Goal: Information Seeking & Learning: Learn about a topic

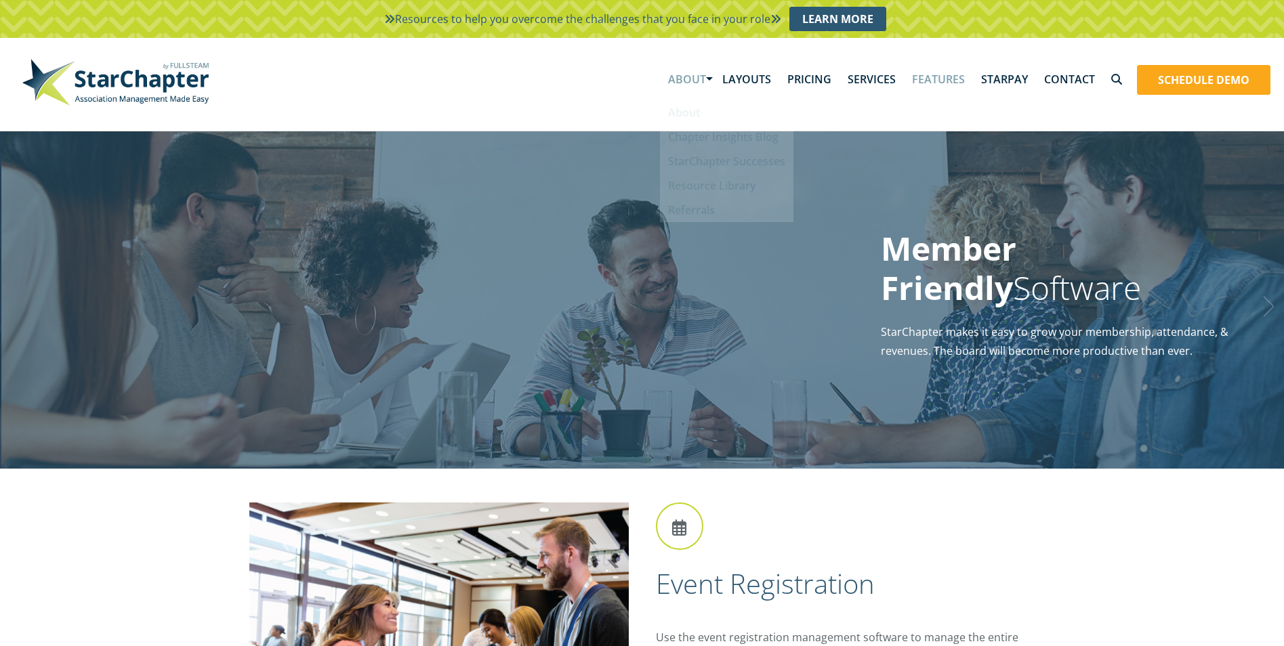
click at [714, 71] on link "About" at bounding box center [687, 79] width 54 height 42
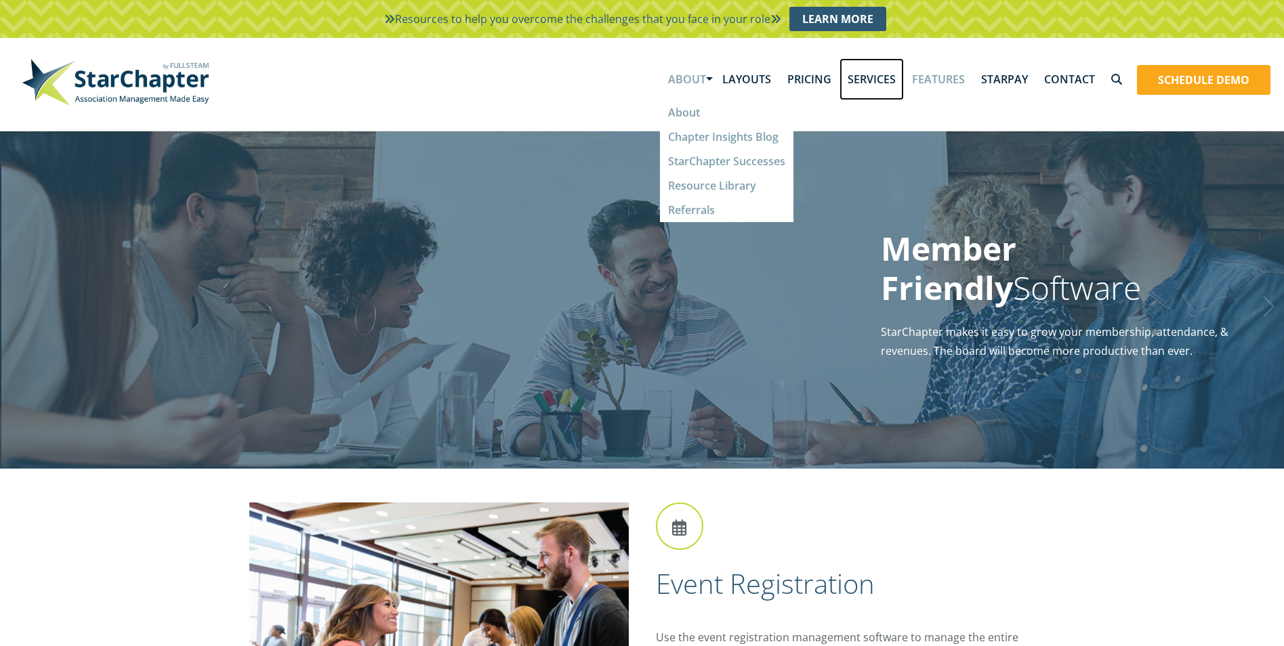
click at [862, 68] on link "Services" at bounding box center [871, 79] width 64 height 42
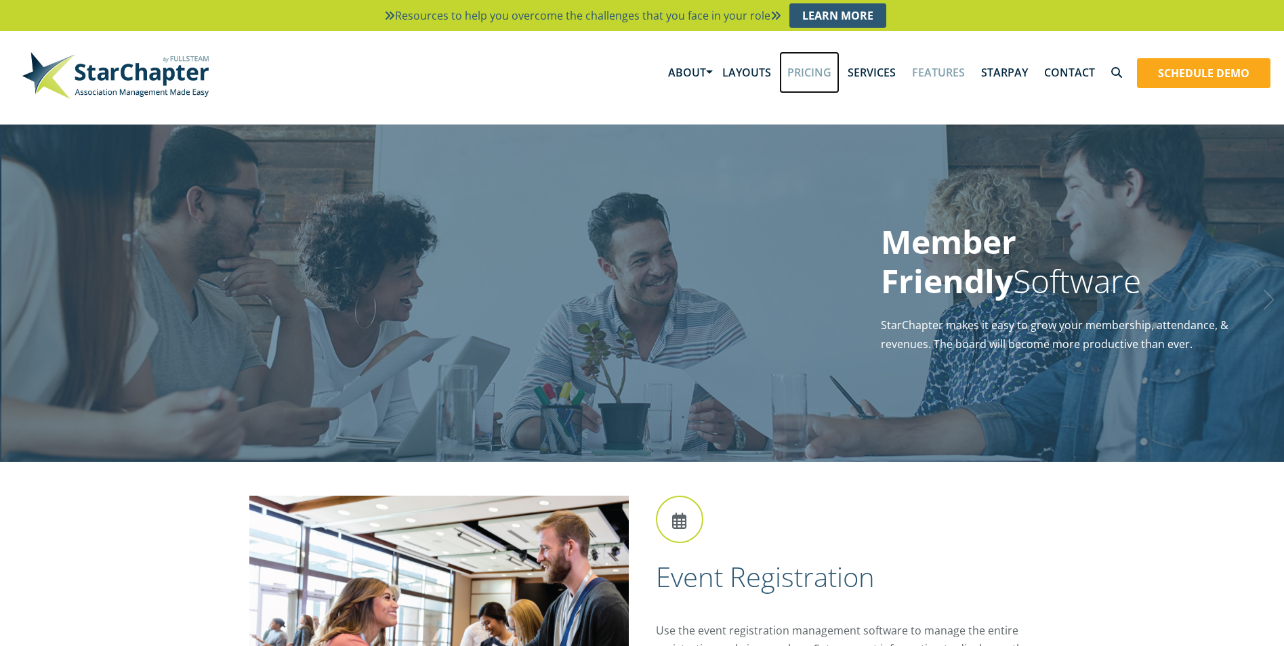
click at [839, 74] on link "Pricing" at bounding box center [809, 72] width 60 height 42
